Goal: Obtain resource: Obtain resource

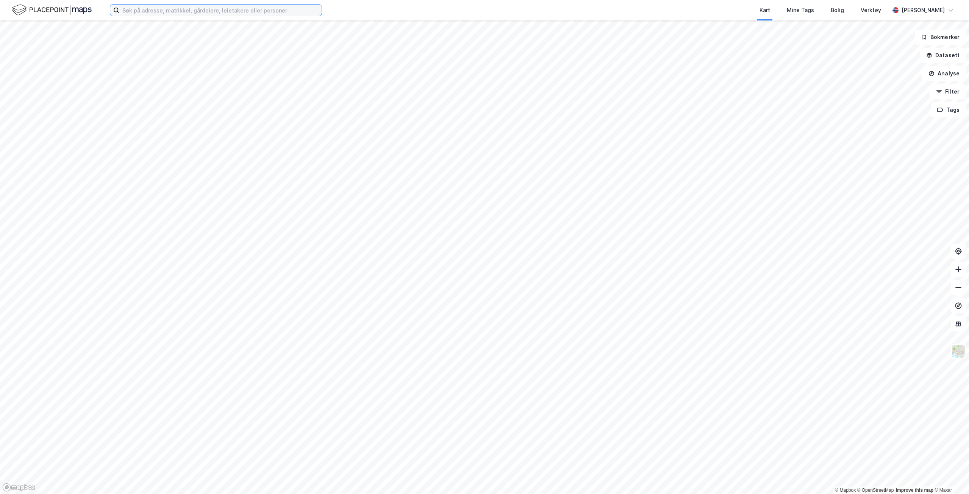
click at [154, 15] on input at bounding box center [220, 10] width 202 height 11
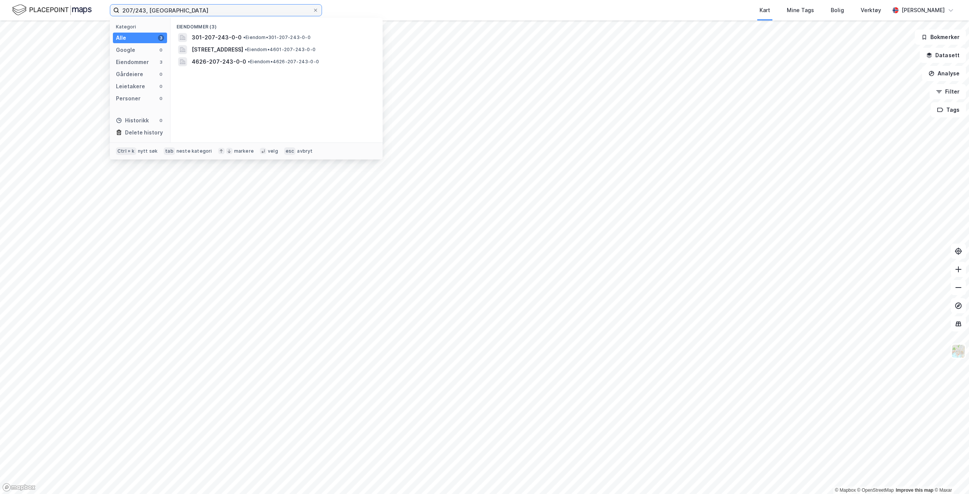
type input "207/243, [GEOGRAPHIC_DATA]"
click at [211, 41] on span "301-207-243-0-0" at bounding box center [217, 37] width 50 height 9
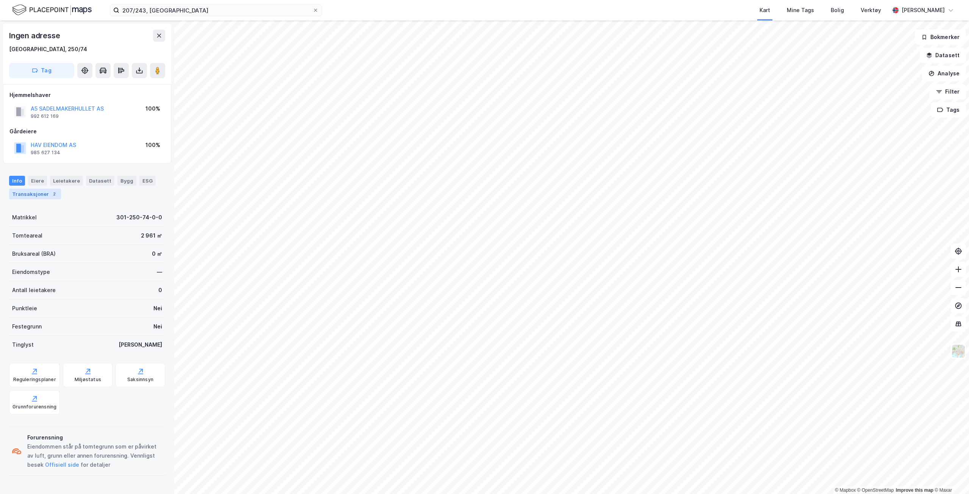
click at [14, 194] on div "Transaksjoner 2" at bounding box center [35, 194] width 52 height 11
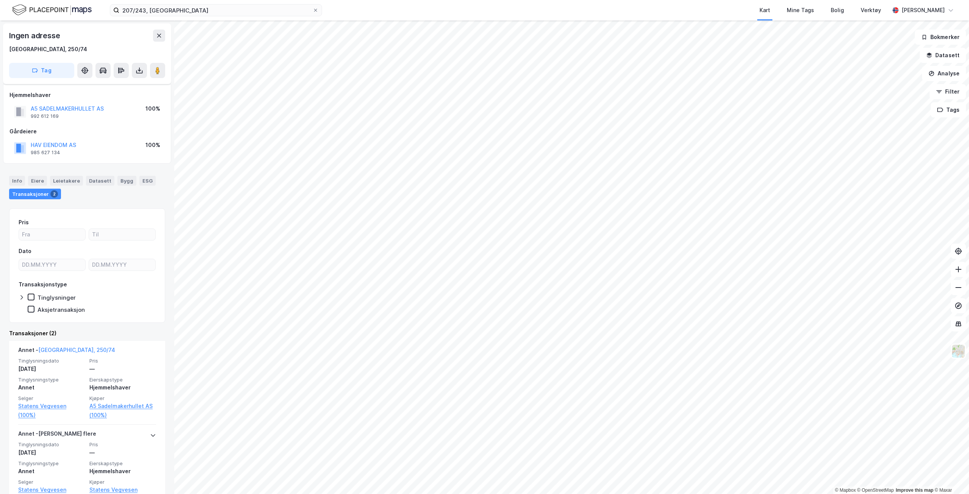
scroll to position [23, 0]
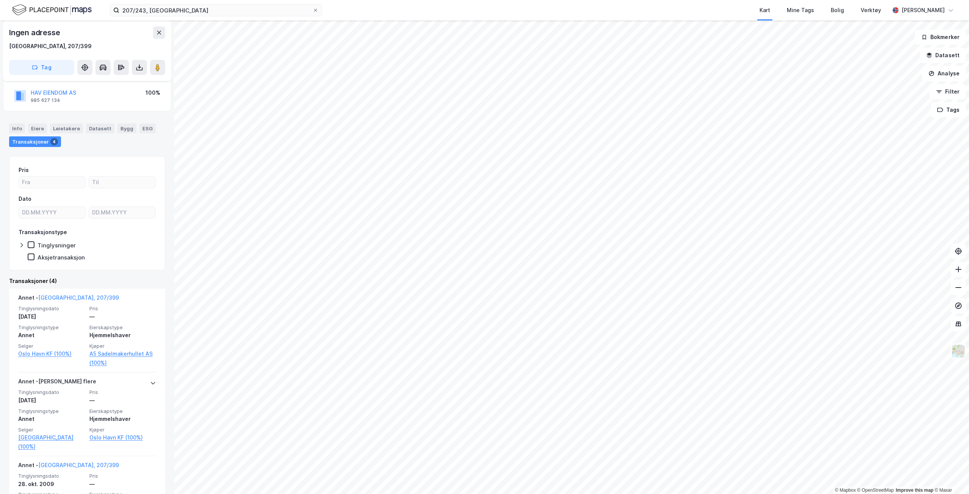
scroll to position [50, 0]
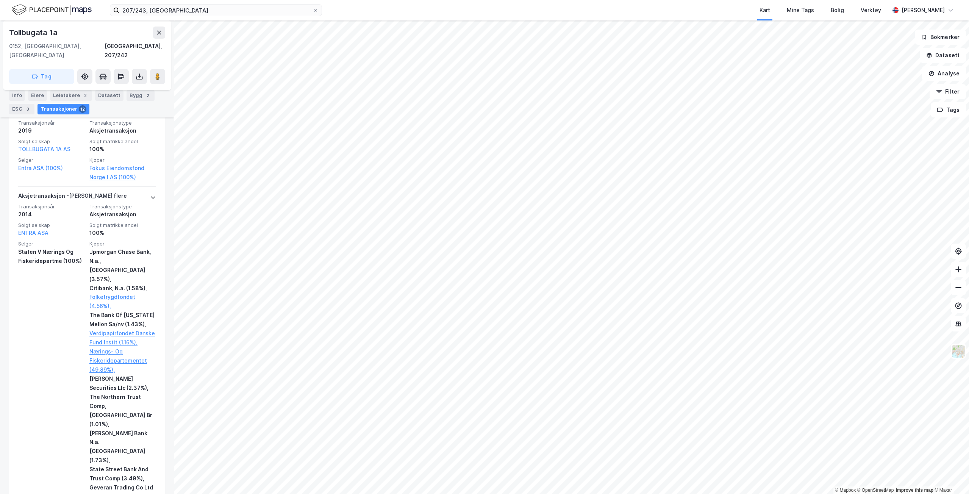
scroll to position [189, 0]
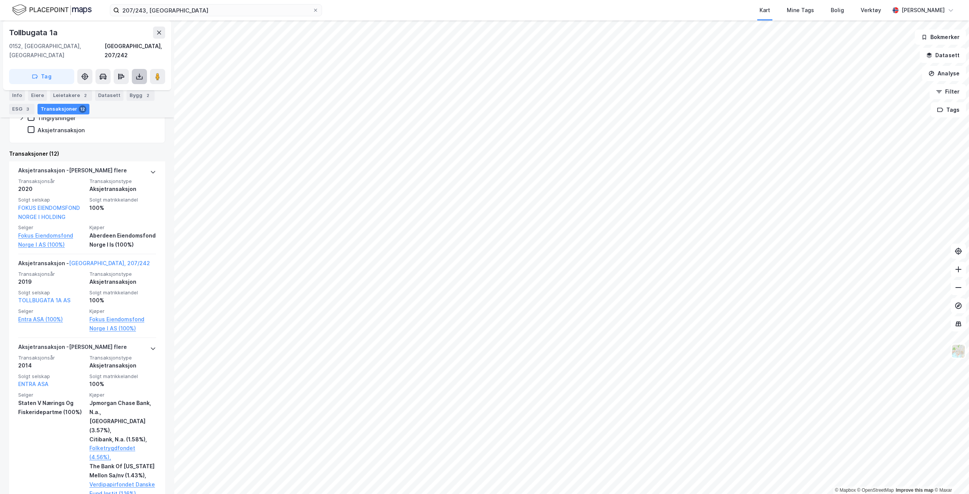
click at [137, 73] on icon at bounding box center [140, 77] width 8 height 8
click at [99, 89] on div "Last ned grunnbok" at bounding box center [102, 92] width 44 height 6
